Goal: Check status: Check status

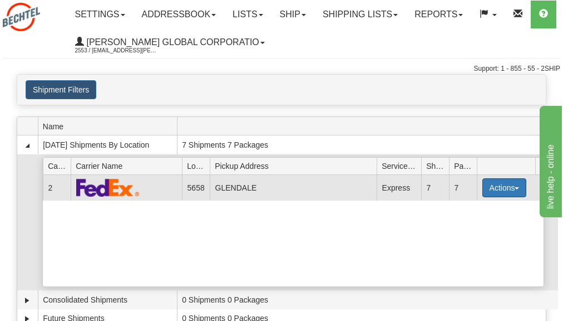
click at [491, 187] on button "Actions" at bounding box center [505, 187] width 45 height 19
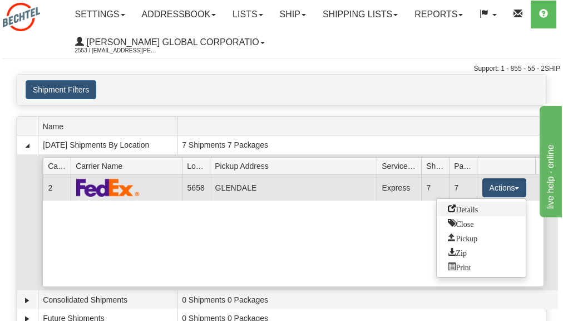
click at [471, 209] on span "Details" at bounding box center [463, 208] width 30 height 8
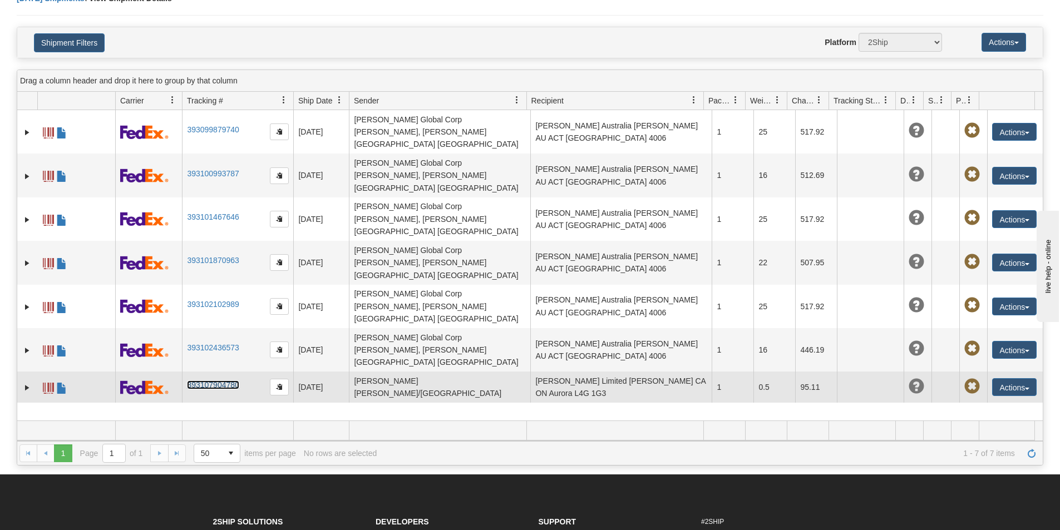
click at [199, 320] on link "393107904780" at bounding box center [213, 385] width 52 height 9
click at [51, 320] on span at bounding box center [48, 388] width 11 height 11
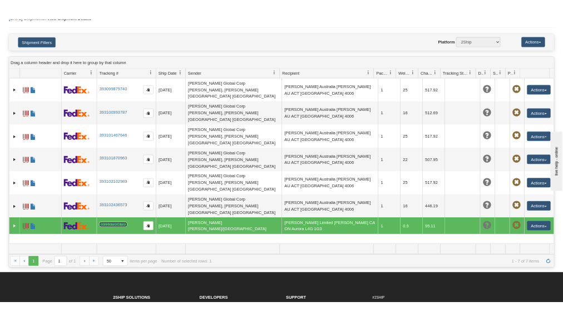
scroll to position [81, 0]
